Goal: Check status: Check status

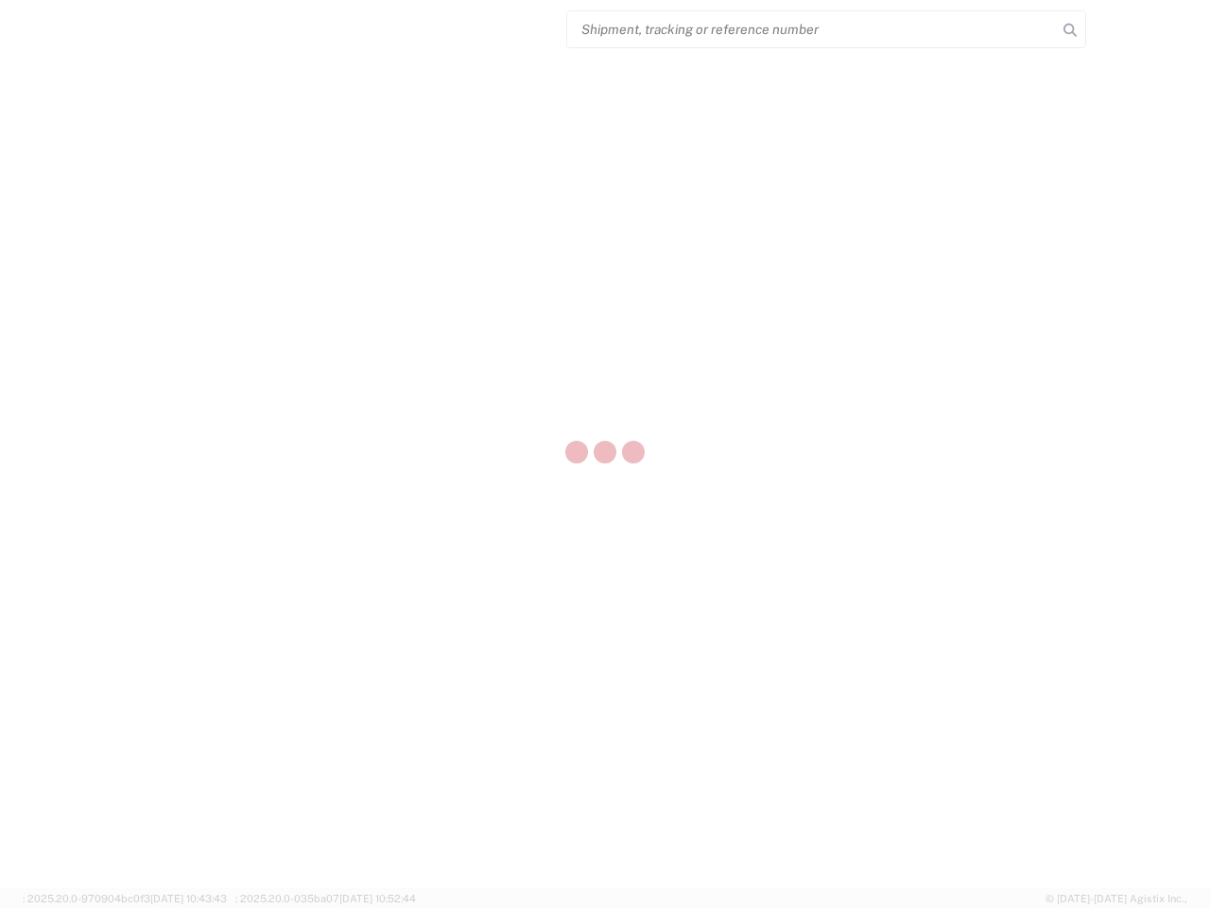
select select "US"
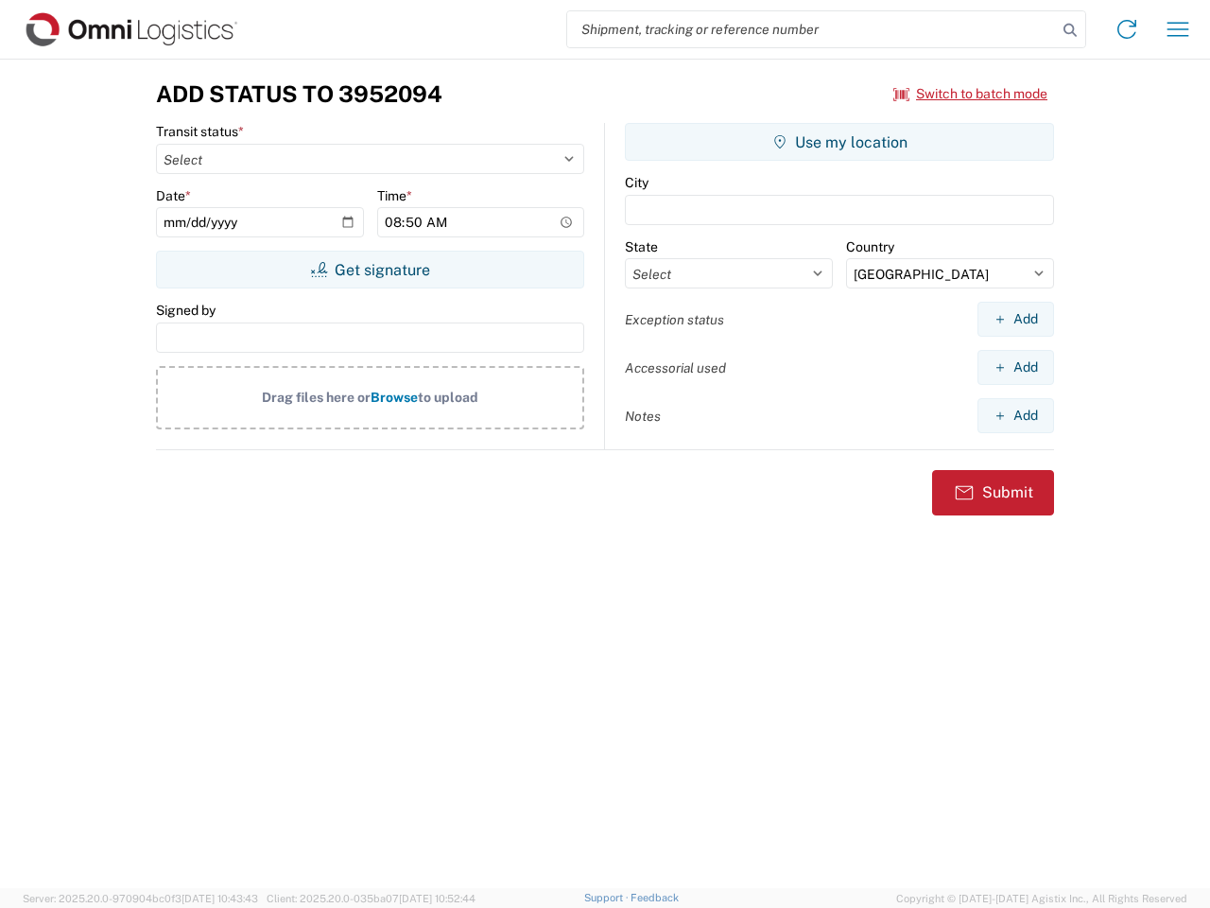
click at [812, 29] on input "search" at bounding box center [812, 29] width 490 height 36
click at [1070, 30] on icon at bounding box center [1070, 30] width 26 height 26
click at [1127, 29] on icon at bounding box center [1127, 29] width 30 height 30
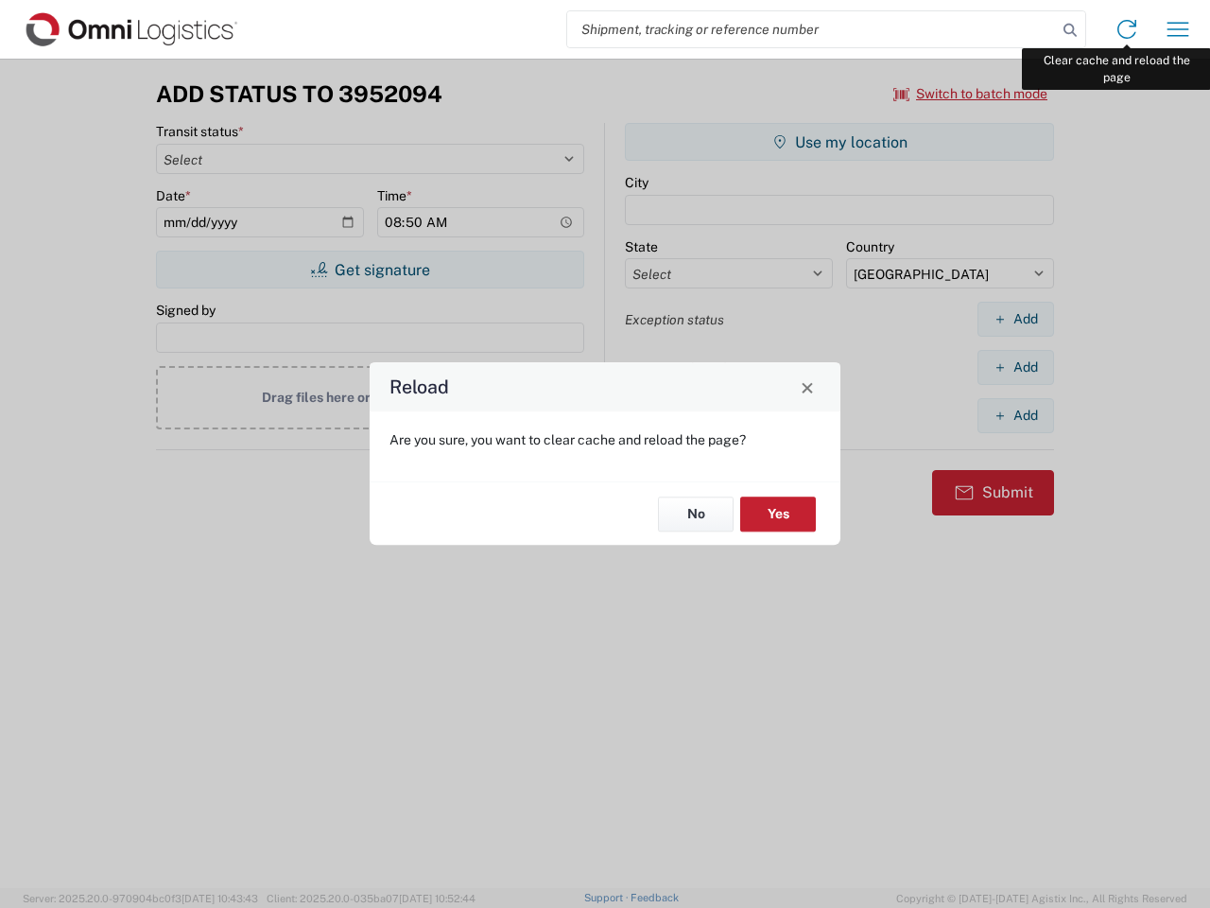
click at [1178, 29] on div "Reload Are you sure, you want to clear cache and reload the page? No Yes" at bounding box center [605, 454] width 1210 height 908
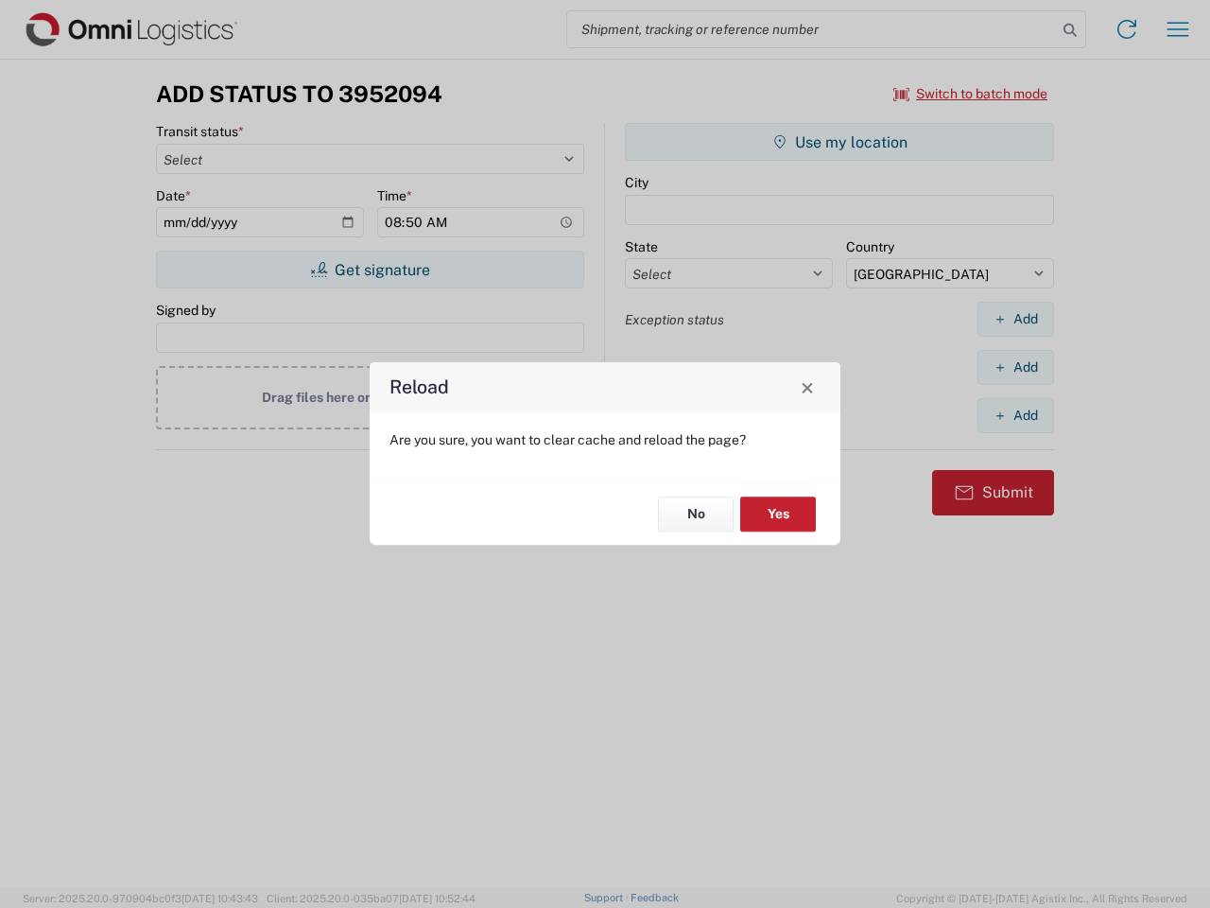
click at [971, 94] on div "Reload Are you sure, you want to clear cache and reload the page? No Yes" at bounding box center [605, 454] width 1210 height 908
click at [370, 269] on div "Reload Are you sure, you want to clear cache and reload the page? No Yes" at bounding box center [605, 454] width 1210 height 908
click at [840, 142] on div "Reload Are you sure, you want to clear cache and reload the page? No Yes" at bounding box center [605, 454] width 1210 height 908
click at [1015, 319] on div "Reload Are you sure, you want to clear cache and reload the page? No Yes" at bounding box center [605, 454] width 1210 height 908
click at [1015, 367] on div "Reload Are you sure, you want to clear cache and reload the page? No Yes" at bounding box center [605, 454] width 1210 height 908
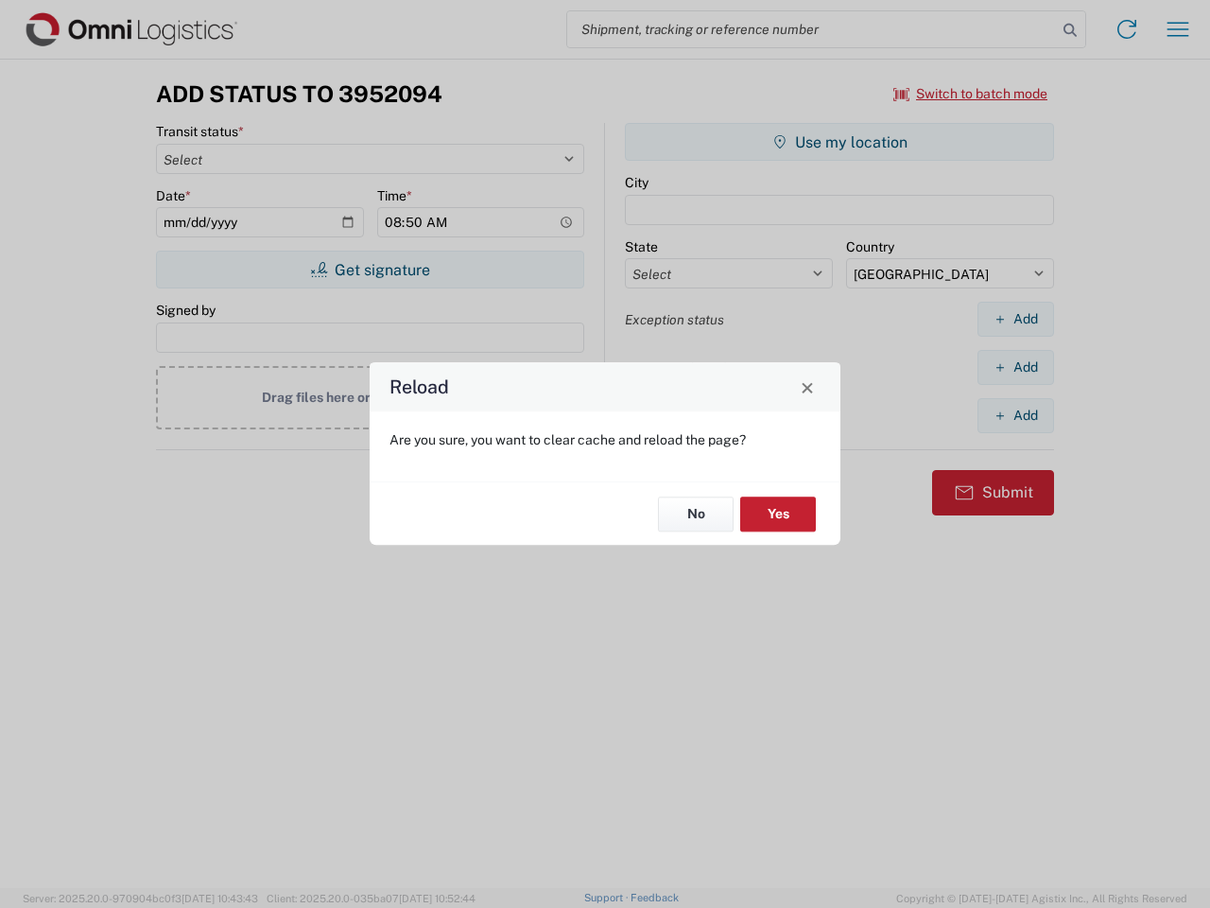
click at [1015, 415] on div "Reload Are you sure, you want to clear cache and reload the page? No Yes" at bounding box center [605, 454] width 1210 height 908
